Goal: Find specific page/section: Find specific page/section

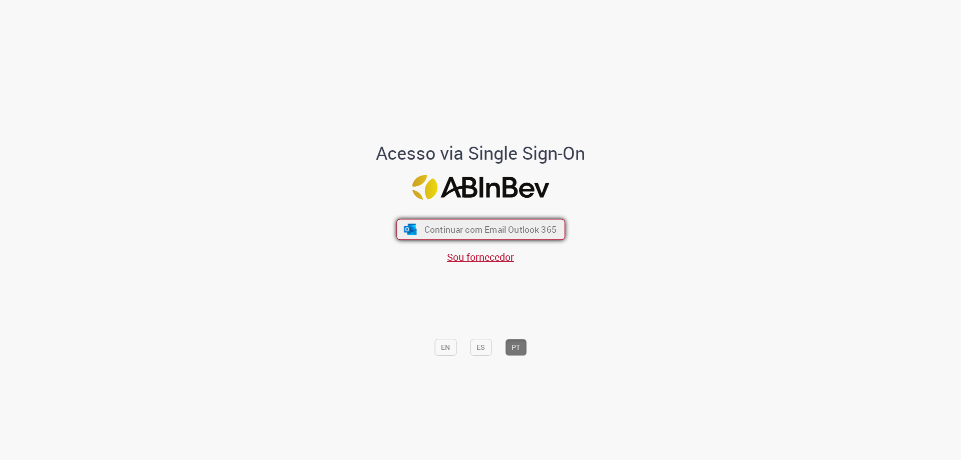
click at [466, 231] on span "Continuar com Email Outlook 365" at bounding box center [490, 230] width 132 height 12
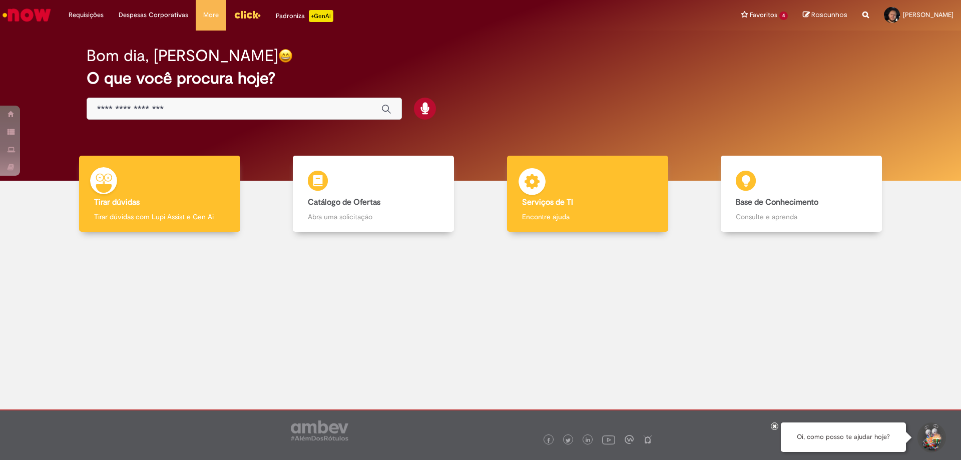
click at [576, 199] on h4 "Serviços de TI" at bounding box center [587, 202] width 131 height 9
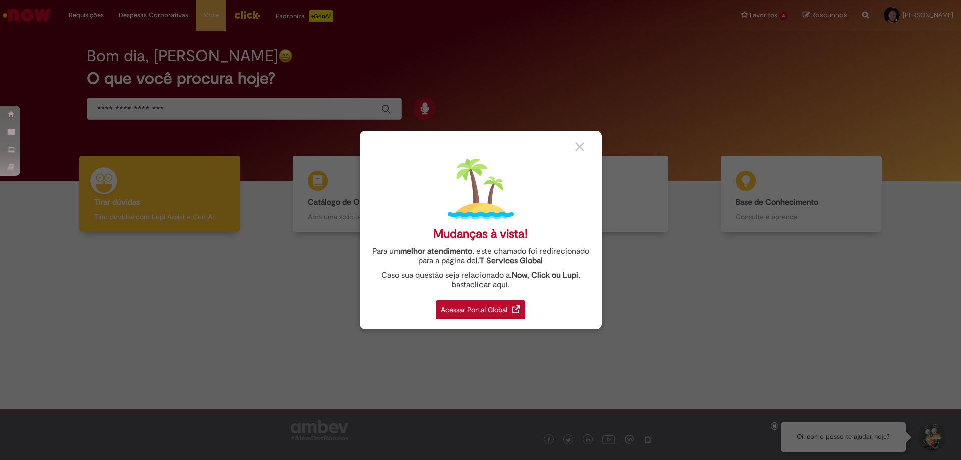
click at [476, 304] on div "Acessar Portal Global" at bounding box center [480, 309] width 89 height 19
